Goal: Task Accomplishment & Management: Complete application form

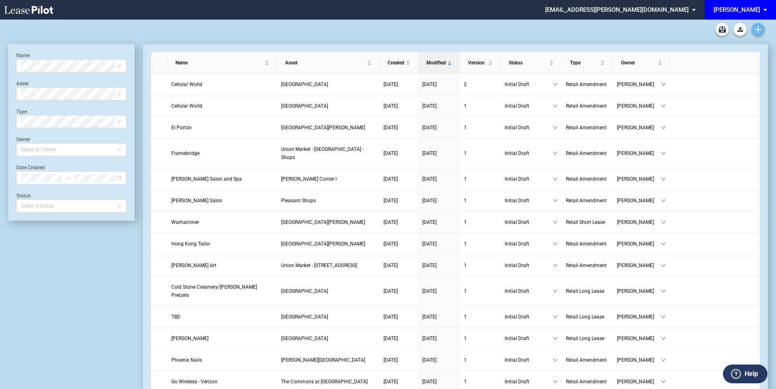
click at [760, 27] on icon "Create new document" at bounding box center [758, 29] width 7 height 7
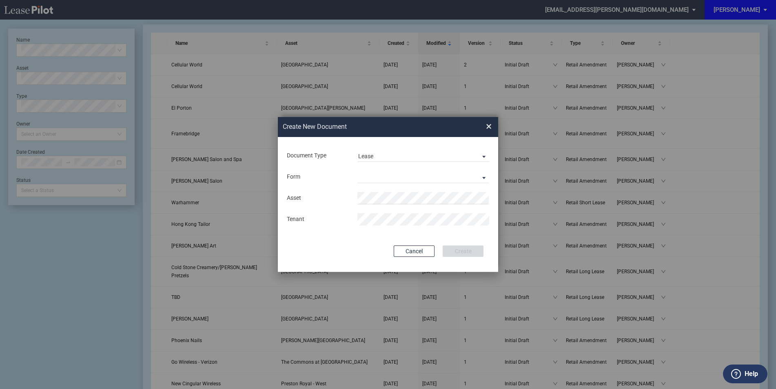
click at [384, 148] on div "Document Type Lease Lease Amendment" at bounding box center [388, 155] width 204 height 21
click at [384, 156] on span "Lease" at bounding box center [416, 157] width 117 height 8
click at [377, 174] on div "Amendment" at bounding box center [375, 175] width 35 height 9
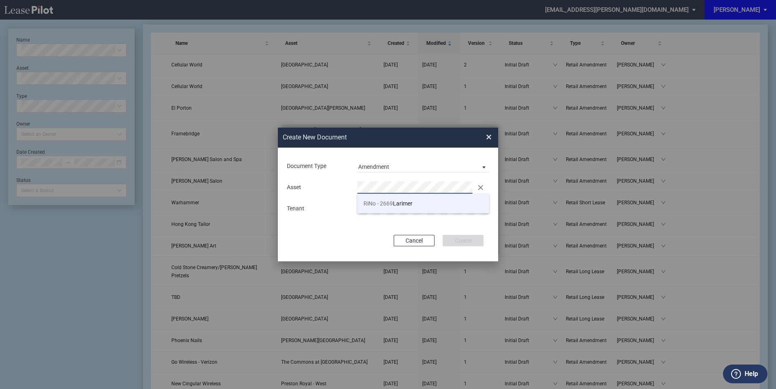
click at [391, 208] on li "RiNo - 2669 Larimer" at bounding box center [424, 204] width 132 height 20
click at [412, 228] on div "Document Type Amendment Deal Type Retail Deal Type Retail Form Retail Amendment…" at bounding box center [388, 205] width 220 height 114
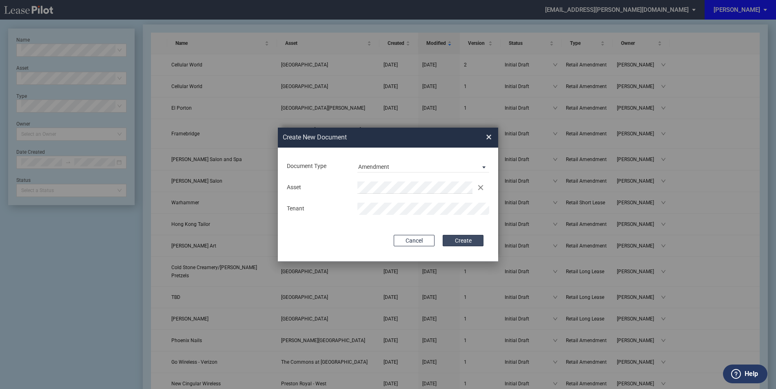
click at [467, 241] on button "Create" at bounding box center [463, 240] width 41 height 11
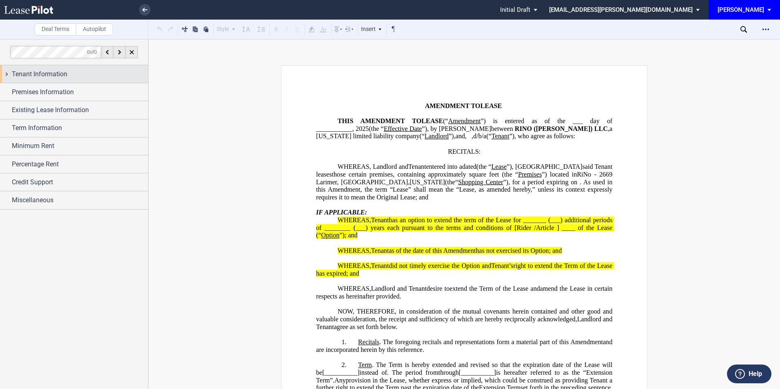
click at [99, 73] on div "Tenant Information" at bounding box center [80, 74] width 136 height 10
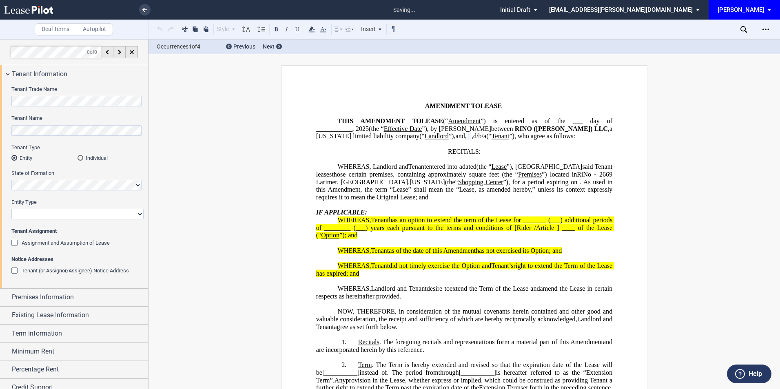
click at [44, 217] on select "Corporation Limited Liability Company General Partnership Limited Partnership O…" at bounding box center [77, 214] width 132 height 11
select select "limited liability company"
click at [11, 209] on select "Corporation Limited Liability Company General Partnership Limited Partnership O…" at bounding box center [77, 214] width 132 height 11
click at [50, 297] on span "Premises Information" at bounding box center [43, 298] width 62 height 10
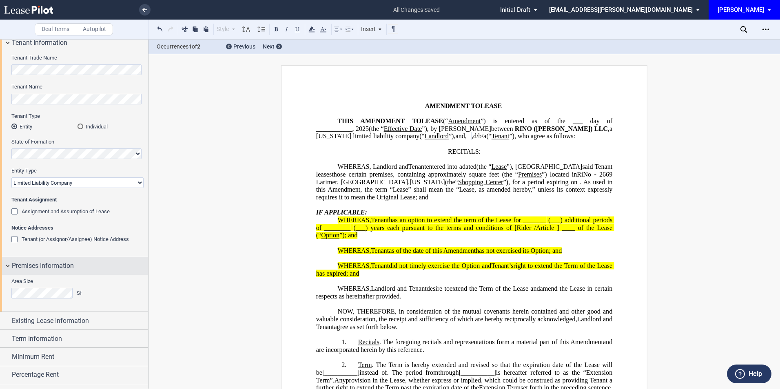
scroll to position [54, 0]
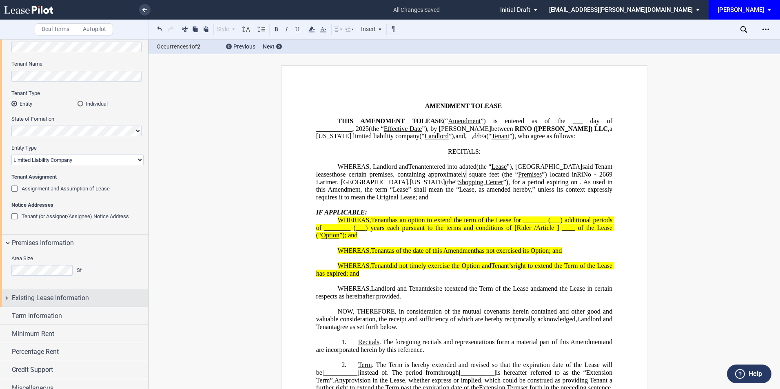
click at [68, 295] on span "Existing Lease Information" at bounding box center [50, 298] width 77 height 10
